Goal: Task Accomplishment & Management: Manage account settings

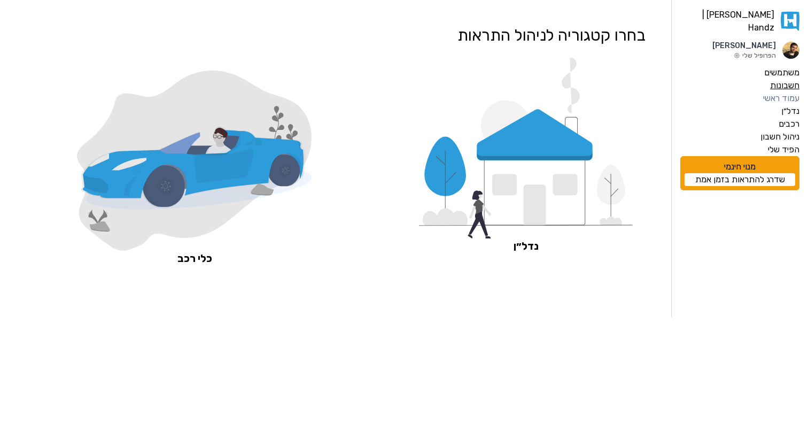
click at [785, 80] on label "חשבונות" at bounding box center [784, 85] width 29 height 13
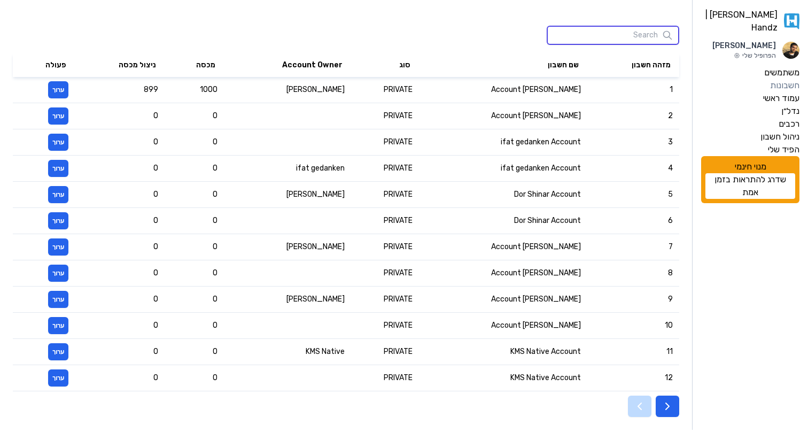
click at [643, 31] on input "search" at bounding box center [612, 35] width 132 height 19
paste input "l4stsmurf@gmail.com"
type input "l4stsmurf@gmail.com"
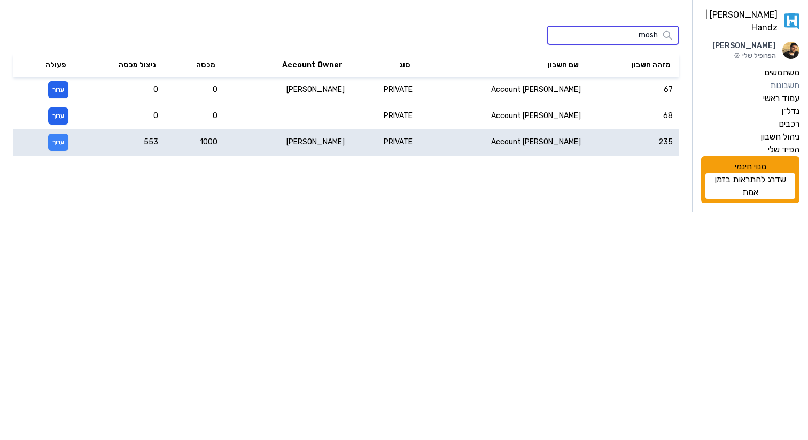
type input "mosh"
click at [57, 141] on button "ערוך" at bounding box center [58, 142] width 20 height 17
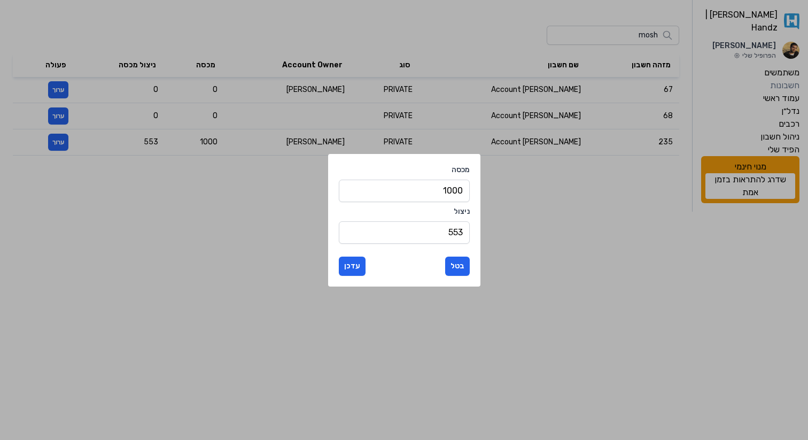
drag, startPoint x: 419, startPoint y: 185, endPoint x: 502, endPoint y: 188, distance: 83.4
click at [502, 189] on div "מכסה 1000 ניצול 553 בטל עדכן" at bounding box center [404, 220] width 808 height 440
type input "0"
drag, startPoint x: 429, startPoint y: 232, endPoint x: 511, endPoint y: 219, distance: 82.7
click at [511, 219] on div "מכסה 0 ניצול 553 בטל עדכן" at bounding box center [404, 220] width 808 height 440
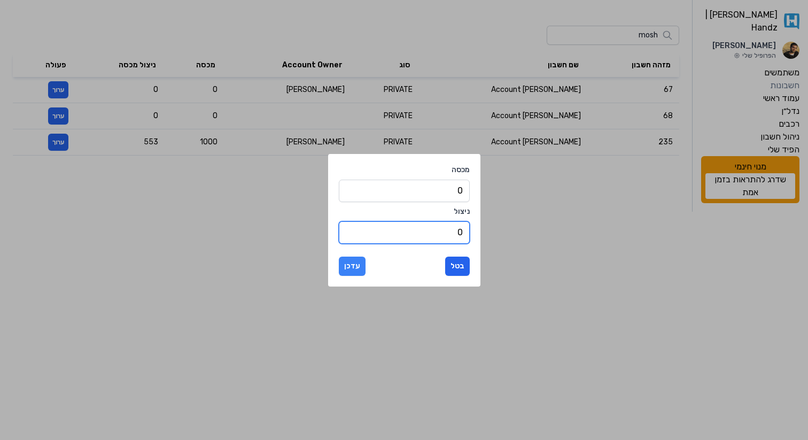
type input "0"
click at [363, 267] on button "עדכן" at bounding box center [352, 265] width 27 height 19
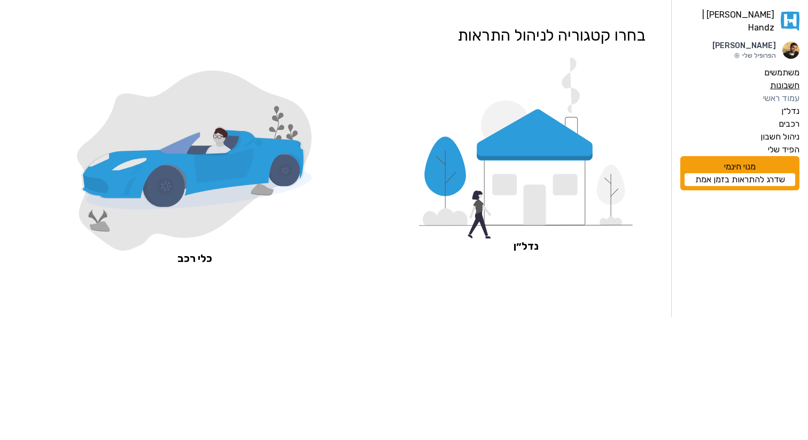
click at [783, 79] on label "חשבונות" at bounding box center [784, 85] width 29 height 13
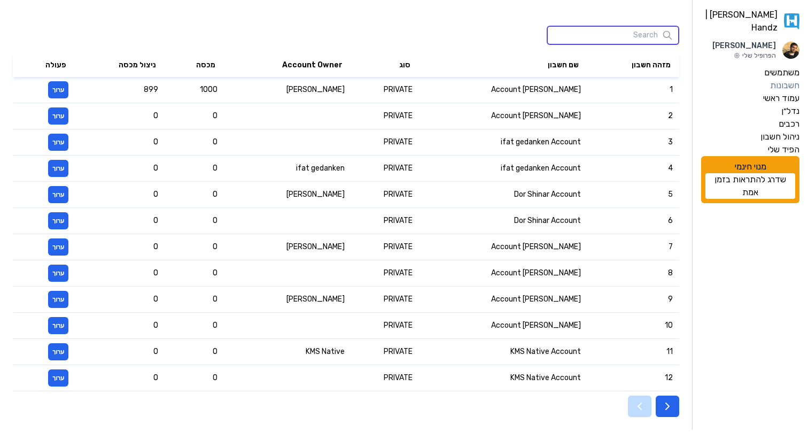
click at [615, 37] on input "search" at bounding box center [612, 35] width 132 height 19
paste input "[PERSON_NAME]"
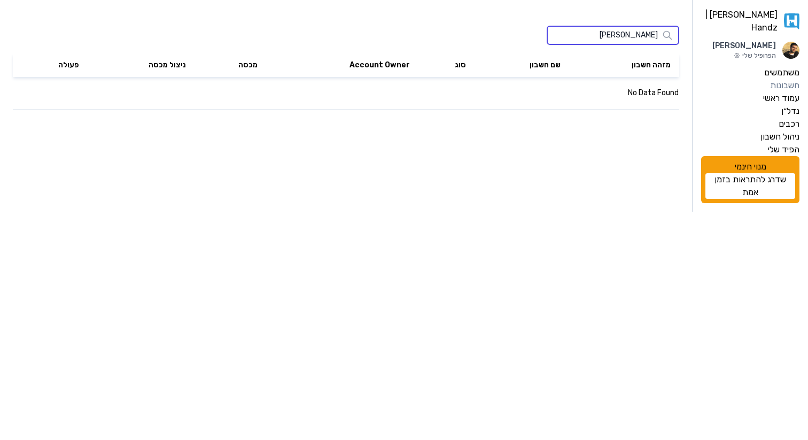
drag, startPoint x: 604, startPoint y: 40, endPoint x: 681, endPoint y: 37, distance: 77.0
click at [681, 38] on div "[PERSON_NAME] | Handz Gilad Madar הפרופיל שלי משתמשים חשבונות עמוד ראשי נדל״ן ר…" at bounding box center [404, 106] width 808 height 212
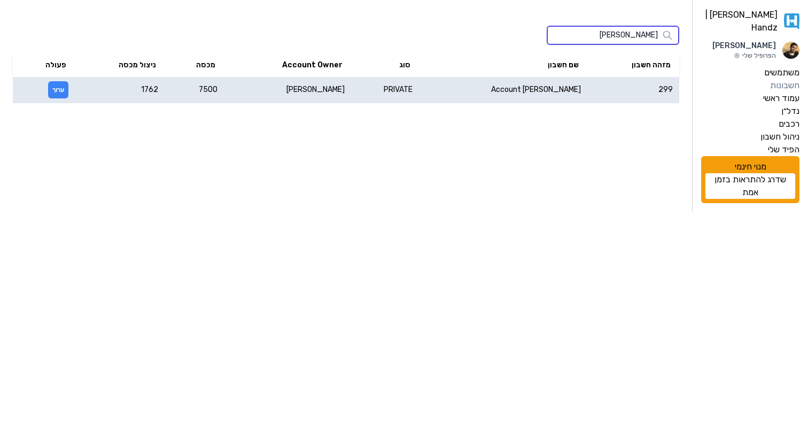
type input "[PERSON_NAME]"
click at [67, 90] on button "ערוך" at bounding box center [58, 89] width 20 height 17
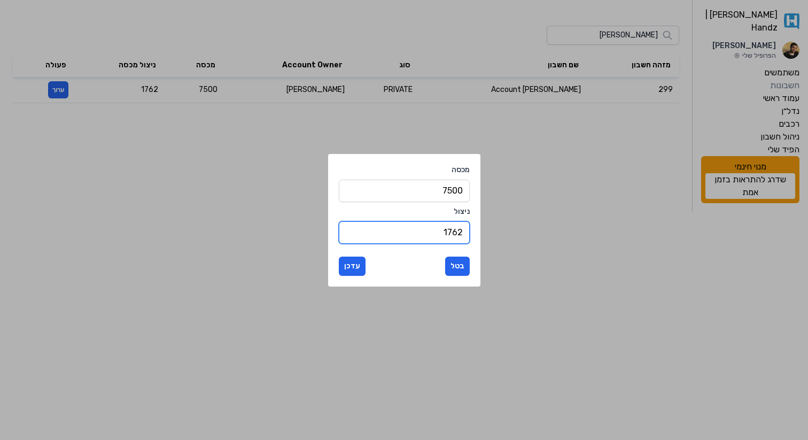
drag, startPoint x: 407, startPoint y: 236, endPoint x: 505, endPoint y: 233, distance: 97.8
click at [504, 234] on div "מכסה 7500 ניצול 1762 בטל עדכן" at bounding box center [404, 220] width 808 height 440
type input "500"
click at [360, 265] on button "עדכן" at bounding box center [352, 265] width 27 height 19
